Goal: Task Accomplishment & Management: Use online tool/utility

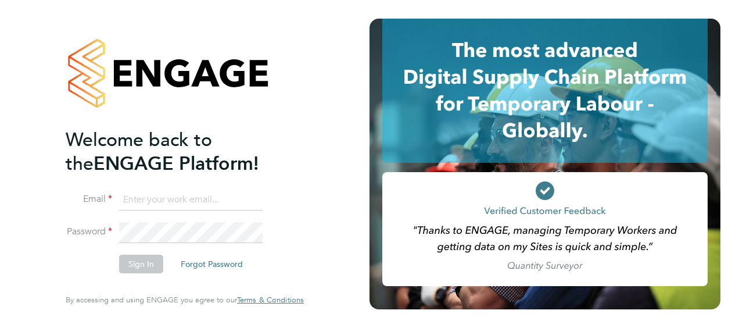
type input "nick.murphy@vistry.co.uk"
click at [138, 264] on button "Sign In" at bounding box center [141, 263] width 44 height 19
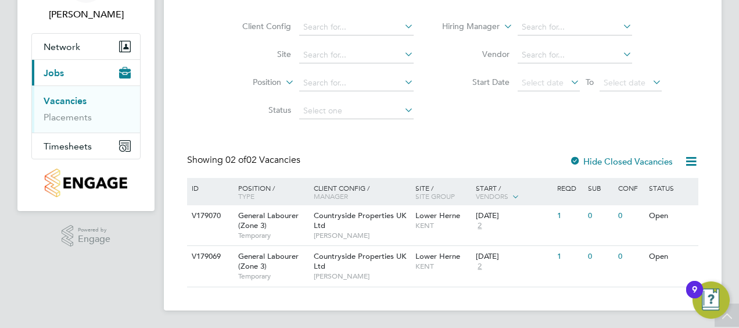
scroll to position [79, 0]
